Goal: Obtain resource: Obtain resource

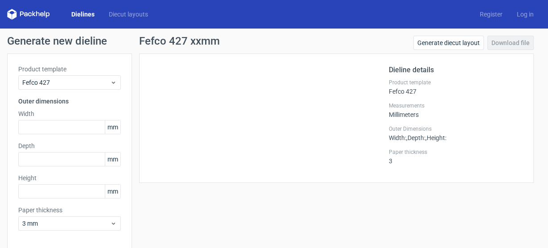
scroll to position [36, 0]
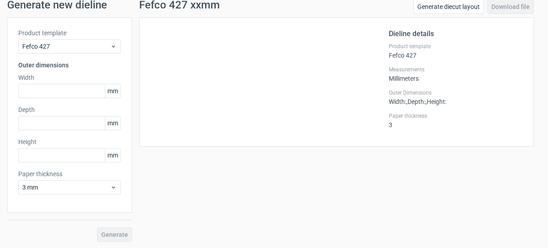
click at [452, 170] on div "Fefco 427 xxmm Generate diecut layout Download file Dieline details Product tem…" at bounding box center [336, 121] width 409 height 242
click at [54, 94] on input "text" at bounding box center [69, 91] width 103 height 14
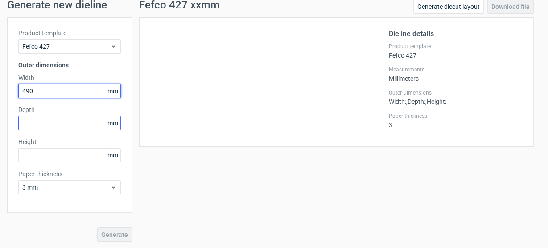
type input "490"
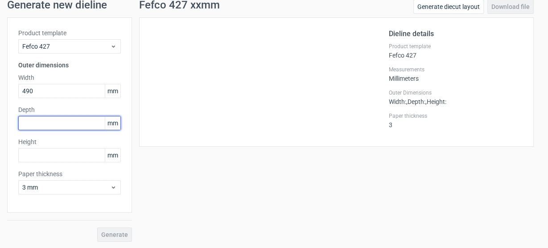
click at [46, 120] on input "text" at bounding box center [69, 123] width 103 height 14
type input "300"
click at [43, 139] on label "Height" at bounding box center [69, 141] width 103 height 9
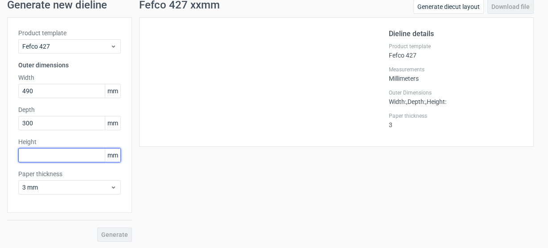
click at [44, 154] on input "text" at bounding box center [69, 155] width 103 height 14
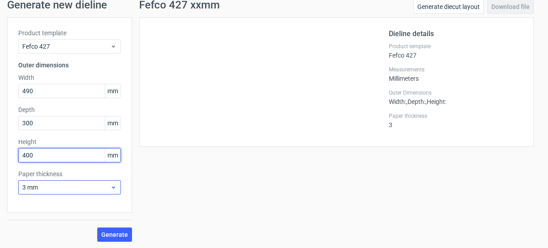
type input "400"
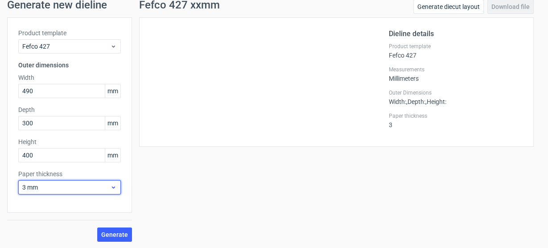
click at [60, 191] on div "3 mm" at bounding box center [69, 187] width 103 height 14
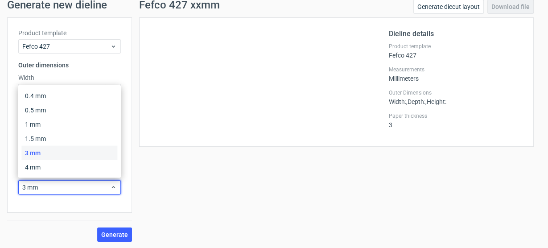
click at [56, 156] on div "3 mm" at bounding box center [69, 153] width 96 height 14
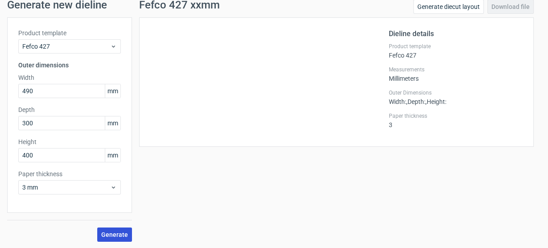
click at [122, 233] on span "Generate" at bounding box center [114, 235] width 27 height 6
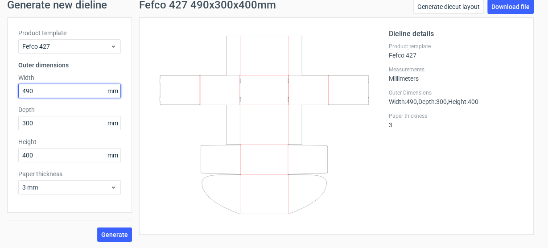
drag, startPoint x: 55, startPoint y: 89, endPoint x: 0, endPoint y: 87, distance: 55.3
click at [0, 87] on div "Generate new dieline Product template Fefco 427 Outer dimensions Width 490 mm D…" at bounding box center [274, 120] width 548 height 257
type input "300"
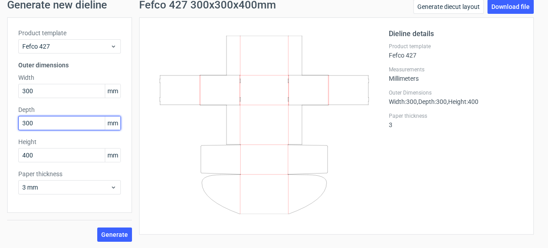
drag, startPoint x: 35, startPoint y: 123, endPoint x: 0, endPoint y: 95, distance: 44.7
click at [0, 100] on div "Generate new dieline Product template Fefco 427 Outer dimensions Width 300 mm D…" at bounding box center [274, 120] width 548 height 257
type input "490"
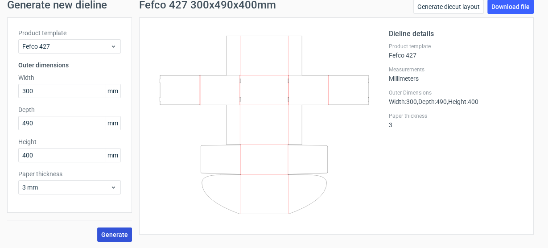
click at [116, 233] on span "Generate" at bounding box center [114, 235] width 27 height 6
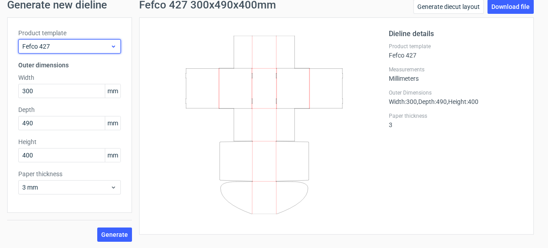
click at [48, 45] on span "Fefco 427" at bounding box center [66, 46] width 88 height 9
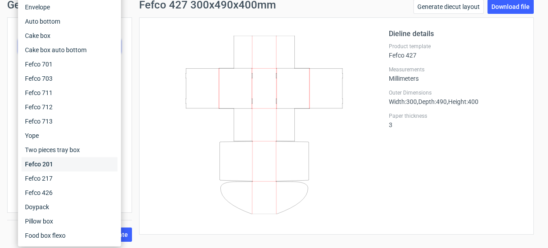
click at [57, 166] on div "Fefco 201" at bounding box center [69, 164] width 96 height 14
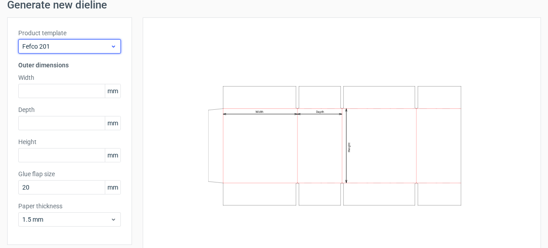
click at [66, 47] on span "Fefco 201" at bounding box center [66, 46] width 88 height 9
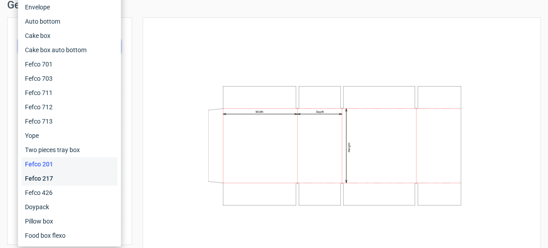
click at [53, 177] on div "Fefco 217" at bounding box center [69, 178] width 96 height 14
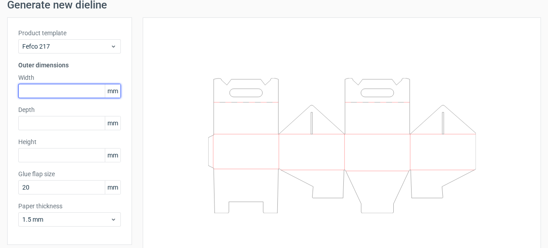
click at [55, 90] on input "text" at bounding box center [69, 91] width 103 height 14
type input "490"
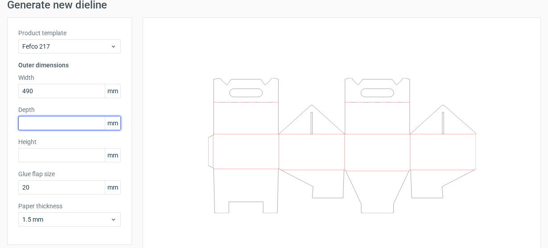
click at [38, 126] on input "text" at bounding box center [69, 123] width 103 height 14
type input "400"
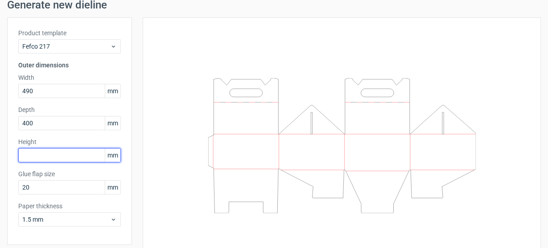
click at [39, 150] on input "text" at bounding box center [69, 155] width 103 height 14
type input "300"
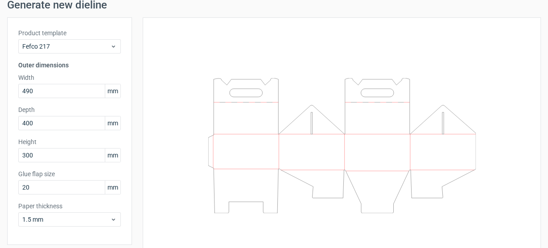
click at [141, 92] on div at bounding box center [336, 145] width 409 height 257
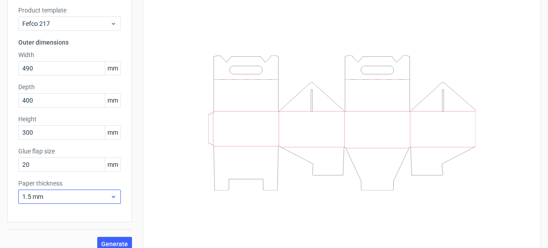
scroll to position [68, 0]
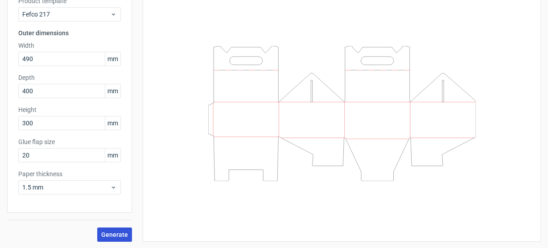
click at [120, 232] on span "Generate" at bounding box center [114, 235] width 27 height 6
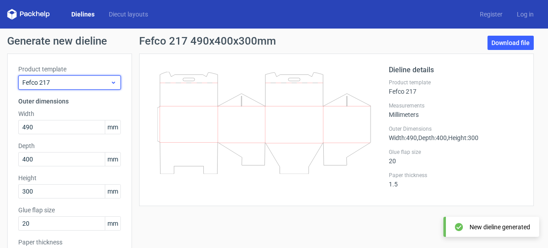
click at [55, 80] on span "Fefco 217" at bounding box center [66, 82] width 88 height 9
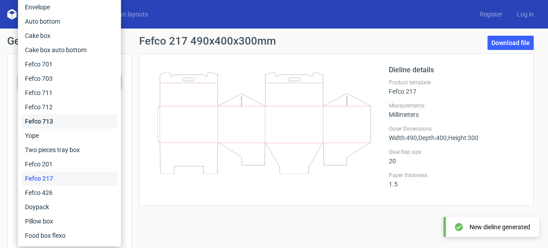
click at [45, 119] on div "Fefco 713" at bounding box center [69, 121] width 96 height 14
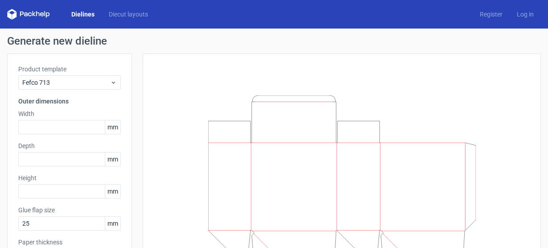
click at [54, 89] on div "Product template Fefco 713 Outer dimensions Width mm Depth mm Height mm Glue fl…" at bounding box center [69, 168] width 125 height 228
click at [55, 87] on div "Fefco 713" at bounding box center [69, 82] width 103 height 14
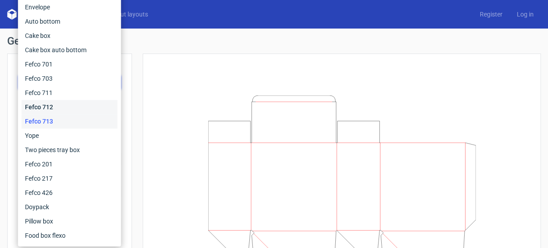
click at [62, 100] on div "Fefco 712" at bounding box center [69, 107] width 96 height 14
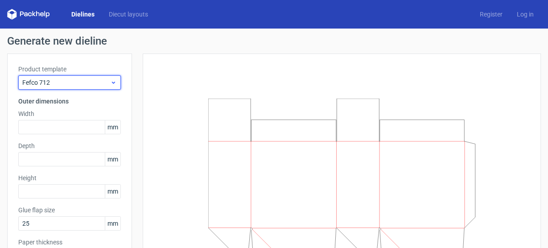
click at [69, 82] on span "Fefco 712" at bounding box center [66, 82] width 88 height 9
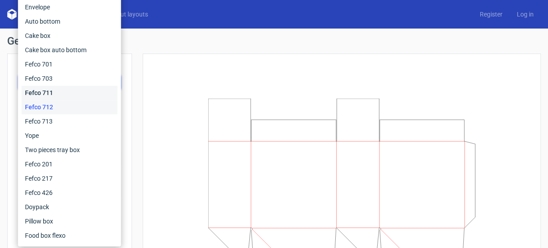
click at [58, 95] on div "Fefco 711" at bounding box center [69, 93] width 96 height 14
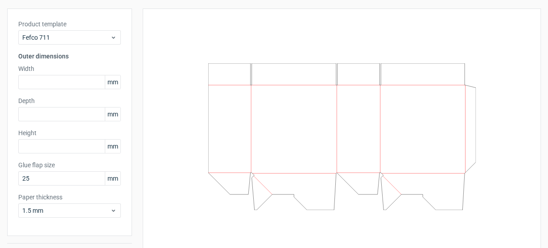
scroll to position [33, 0]
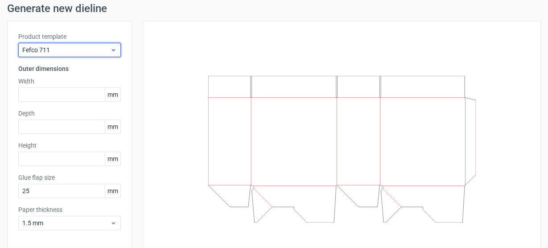
click at [66, 54] on span "Fefco 711" at bounding box center [66, 50] width 88 height 9
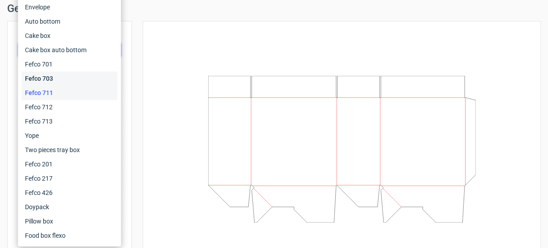
click at [46, 79] on div "Fefco 703" at bounding box center [69, 78] width 96 height 14
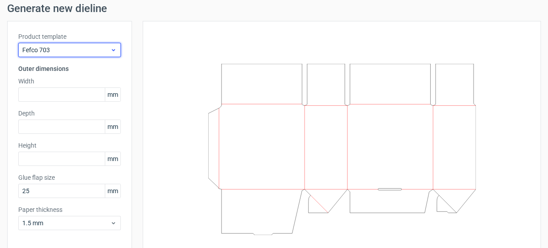
click at [70, 46] on span "Fefco 703" at bounding box center [66, 50] width 88 height 9
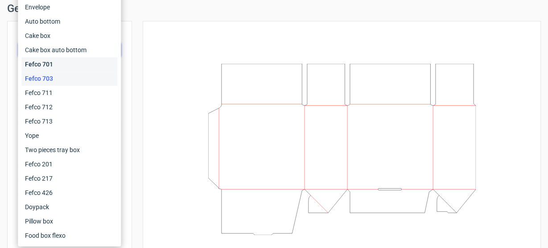
click at [50, 62] on div "Fefco 701" at bounding box center [69, 64] width 96 height 14
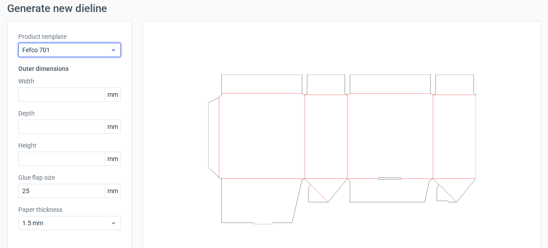
click at [63, 45] on div "Fefco 701" at bounding box center [69, 50] width 103 height 14
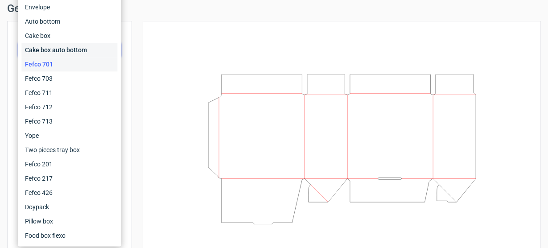
click at [74, 51] on div "Cake box auto bottom" at bounding box center [69, 50] width 96 height 14
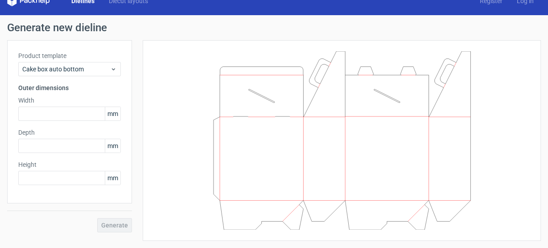
scroll to position [13, 0]
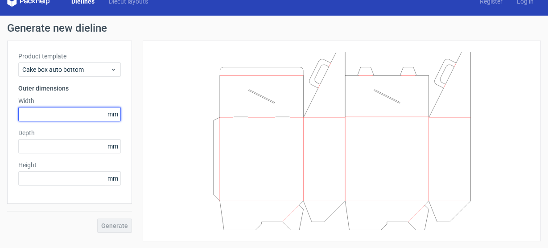
click at [42, 112] on input "text" at bounding box center [69, 114] width 103 height 14
type input "490"
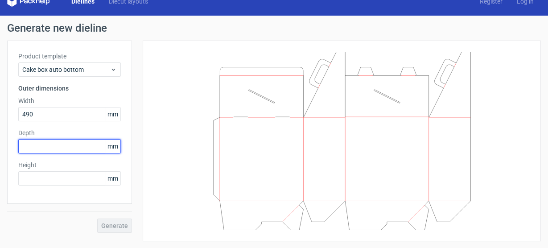
click at [50, 140] on input "text" at bounding box center [69, 146] width 103 height 14
drag, startPoint x: 54, startPoint y: 141, endPoint x: 0, endPoint y: 125, distance: 56.2
click at [0, 127] on div "Generate new dieline Product template Cake box auto bottom Outer dimensions Wid…" at bounding box center [274, 132] width 548 height 233
type input "300"
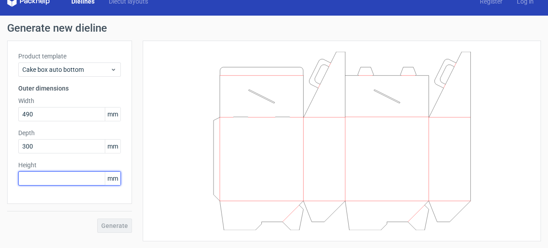
click at [51, 180] on input "text" at bounding box center [69, 178] width 103 height 14
type input "400"
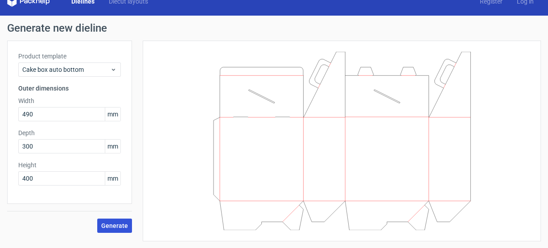
click at [112, 223] on span "Generate" at bounding box center [114, 226] width 27 height 6
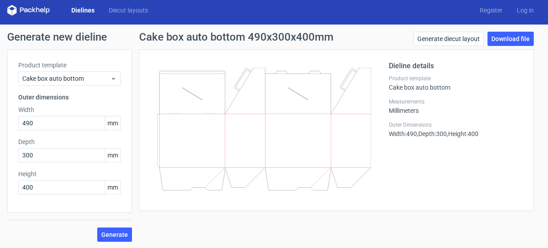
drag, startPoint x: 368, startPoint y: 161, endPoint x: 395, endPoint y: 164, distance: 27.0
click at [369, 161] on div at bounding box center [269, 130] width 239 height 139
click at [120, 236] on span "Generate" at bounding box center [114, 235] width 27 height 6
click at [109, 234] on span "Generate" at bounding box center [114, 235] width 27 height 6
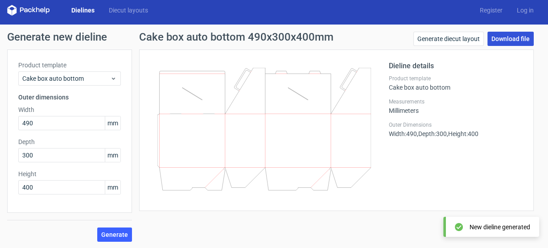
click at [510, 39] on link "Download file" at bounding box center [511, 39] width 46 height 14
